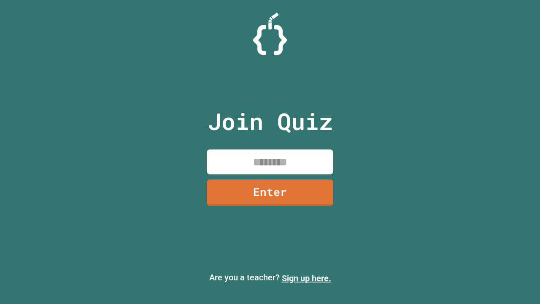
click at [306, 278] on link "Sign up here." at bounding box center [306, 278] width 49 height 10
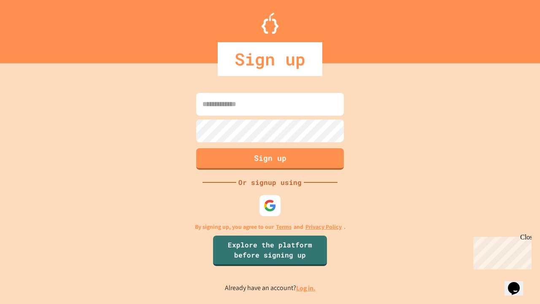
click at [306, 288] on link "Log in." at bounding box center [305, 287] width 19 height 9
